Goal: Information Seeking & Learning: Learn about a topic

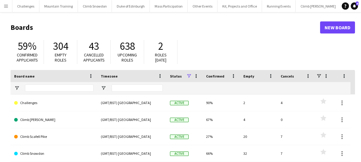
click at [6, 10] on button "Menu" at bounding box center [6, 6] width 12 height 12
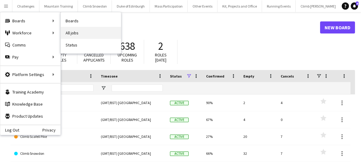
click at [77, 34] on link "All jobs" at bounding box center [91, 33] width 60 height 12
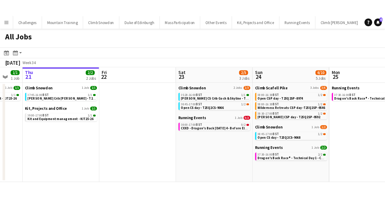
scroll to position [0, 196]
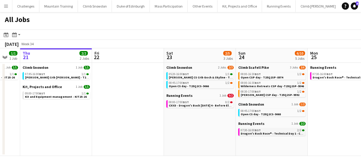
click at [280, 130] on div "07:30-16:00 BST 2/2" at bounding box center [273, 129] width 64 height 3
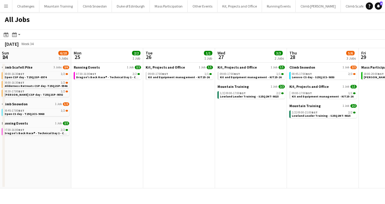
scroll to position [0, 217]
click at [179, 74] on div "09:00-17:00 BST 1/1" at bounding box center [179, 73] width 64 height 3
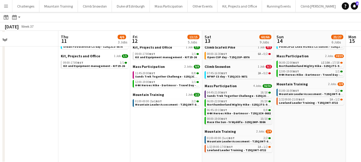
scroll to position [40, 0]
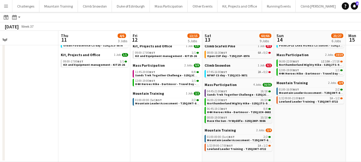
click at [232, 120] on span "Race the Sun - Yr Wyddfa - S25Q2MP-9386" at bounding box center [236, 121] width 58 height 4
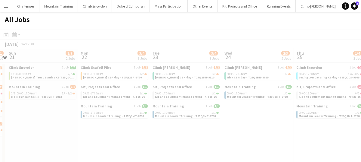
scroll to position [0, 174]
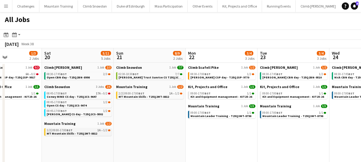
click at [78, 134] on span "MT Mountain Skills - T25Q2MT-8812" at bounding box center [72, 133] width 51 height 4
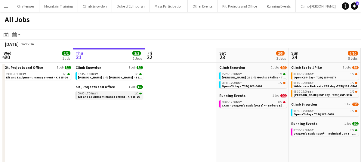
scroll to position [0, 142]
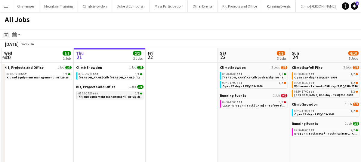
click at [100, 94] on div "09:00-17:00 BST 1/1" at bounding box center [111, 93] width 64 height 3
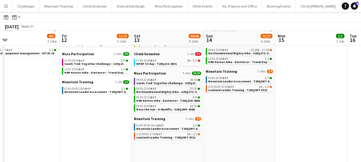
scroll to position [52, 0]
click at [165, 135] on span "Lowland Leader Training - T25Q3MT-8722" at bounding box center [165, 137] width 59 height 4
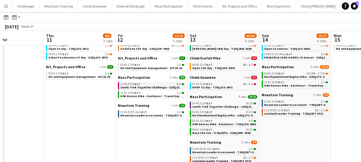
scroll to position [0, 264]
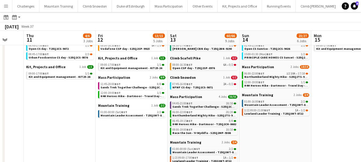
click at [201, 106] on span "Sands Trek Together Challenge - S25Q2CH-9384" at bounding box center [206, 106] width 69 height 4
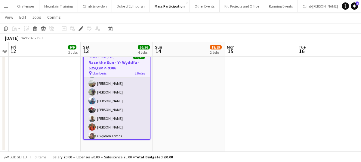
scroll to position [49, 0]
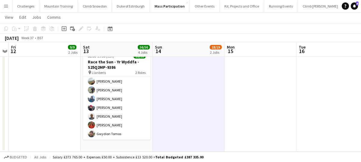
scroll to position [48, 0]
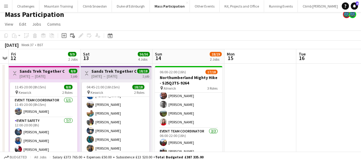
scroll to position [0, 0]
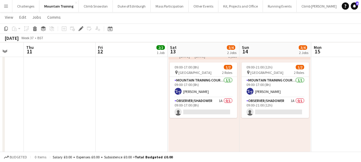
scroll to position [51, 0]
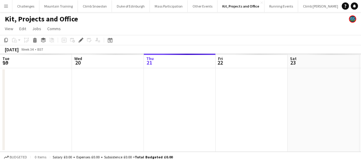
scroll to position [0, 207]
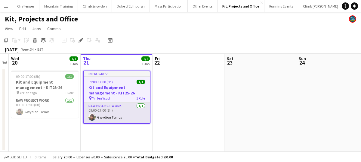
click at [113, 108] on app-card-role "RAW project work 1/1 09:00-17:00 (8h) Gwydion Tomos" at bounding box center [117, 112] width 66 height 20
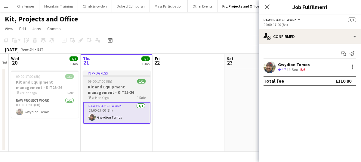
click at [134, 88] on h3 "Kit and Equipment management - KIT25-26" at bounding box center [116, 89] width 67 height 11
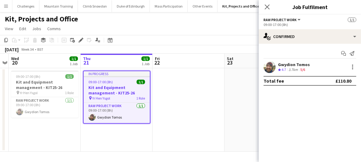
click at [123, 90] on h3 "Kit and Equipment management - KIT25-26" at bounding box center [117, 90] width 66 height 11
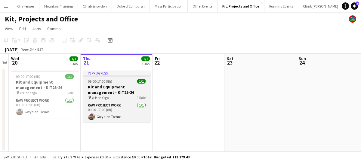
click at [123, 90] on h3 "Kit and Equipment management - KIT25-26" at bounding box center [116, 89] width 67 height 11
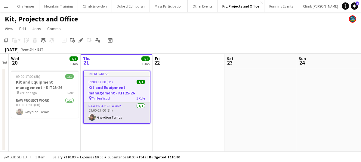
click at [124, 115] on app-card-role "RAW project work 1/1 09:00-17:00 (8h) Gwydion Tomos" at bounding box center [117, 112] width 66 height 20
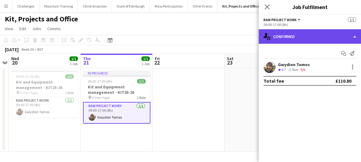
click at [302, 35] on div "single-neutral-actions-check-2 Confirmed" at bounding box center [310, 36] width 102 height 14
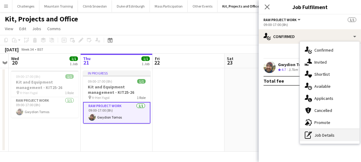
click at [319, 137] on div "pen-write Job Details" at bounding box center [330, 135] width 60 height 12
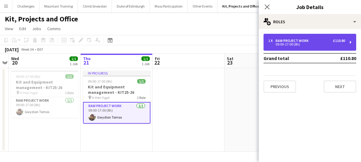
click at [313, 44] on div "09:00-17:00 (8h)" at bounding box center [306, 44] width 77 height 3
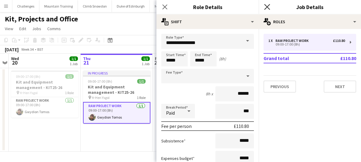
click at [266, 7] on icon "Close pop-in" at bounding box center [267, 7] width 6 height 6
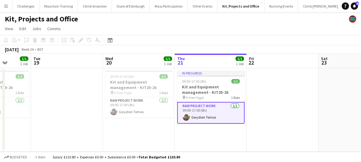
scroll to position [0, 148]
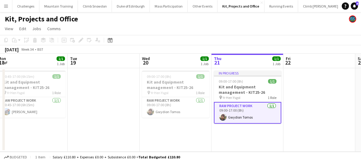
click at [80, 122] on app-date-cell at bounding box center [104, 109] width 72 height 83
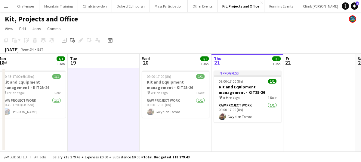
click at [176, 127] on app-date-cell "09:00-17:00 (8h) 1/1 Kit and Equipment management - KIT25-26 pin Yr Hen Ysgol 1…" at bounding box center [176, 109] width 72 height 83
